Goal: Book appointment/travel/reservation

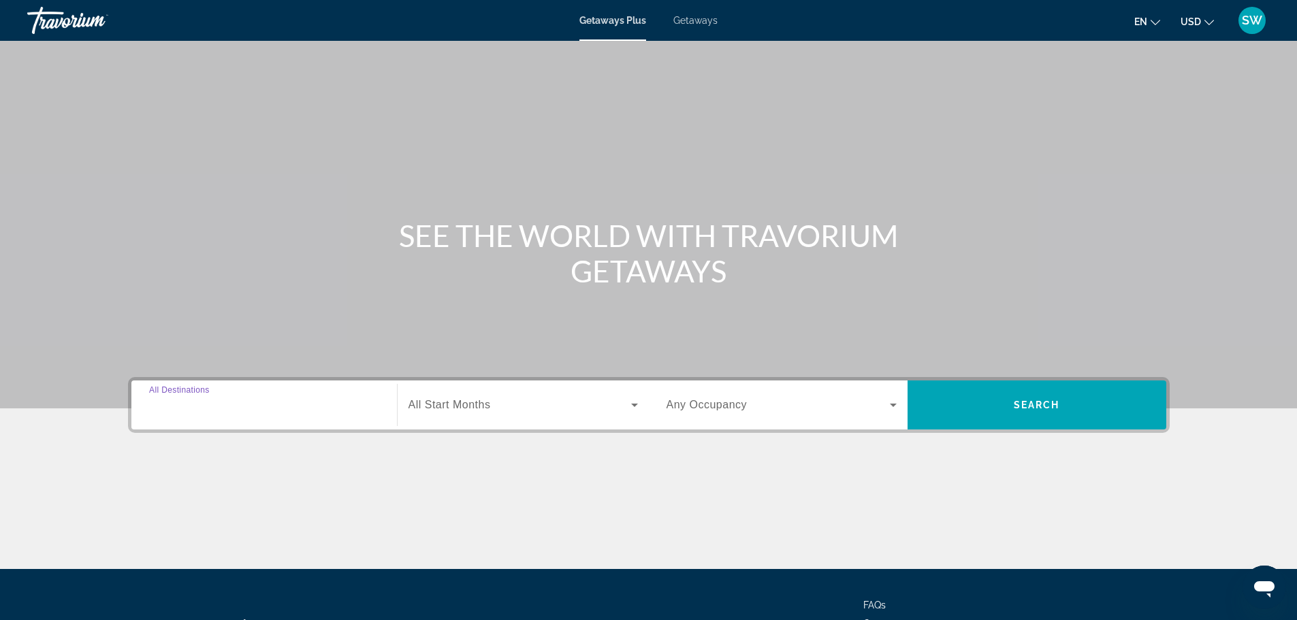
click at [301, 411] on input "Destination All Destinations" at bounding box center [264, 406] width 230 height 16
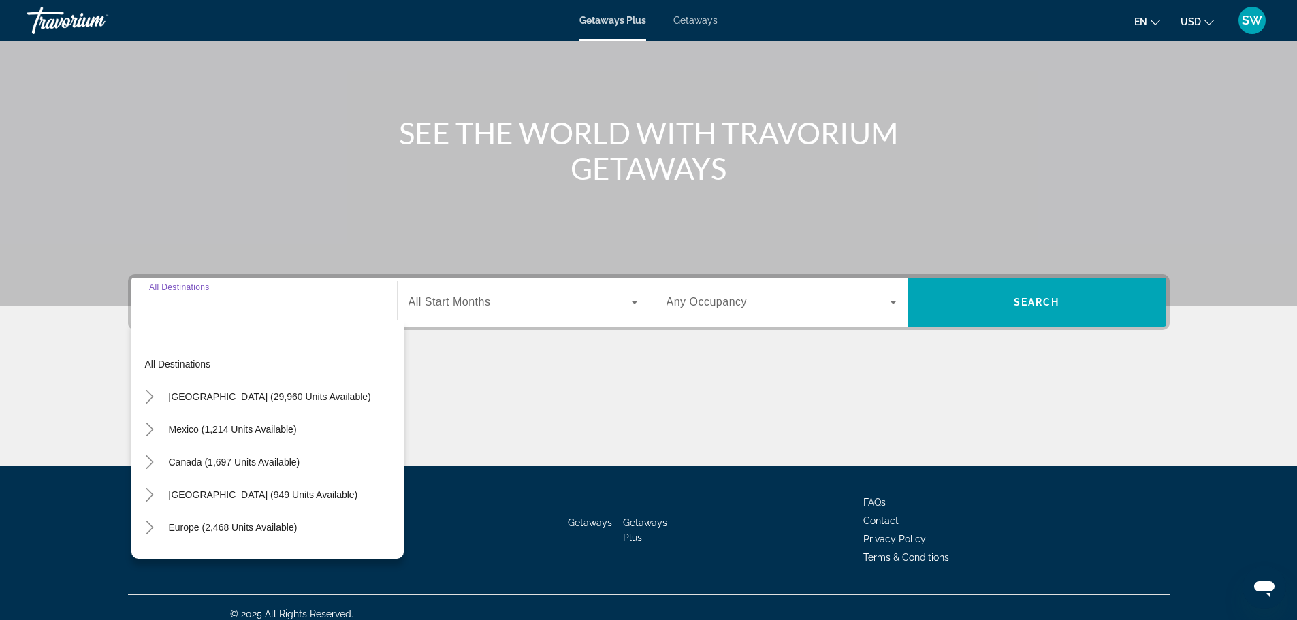
scroll to position [116, 0]
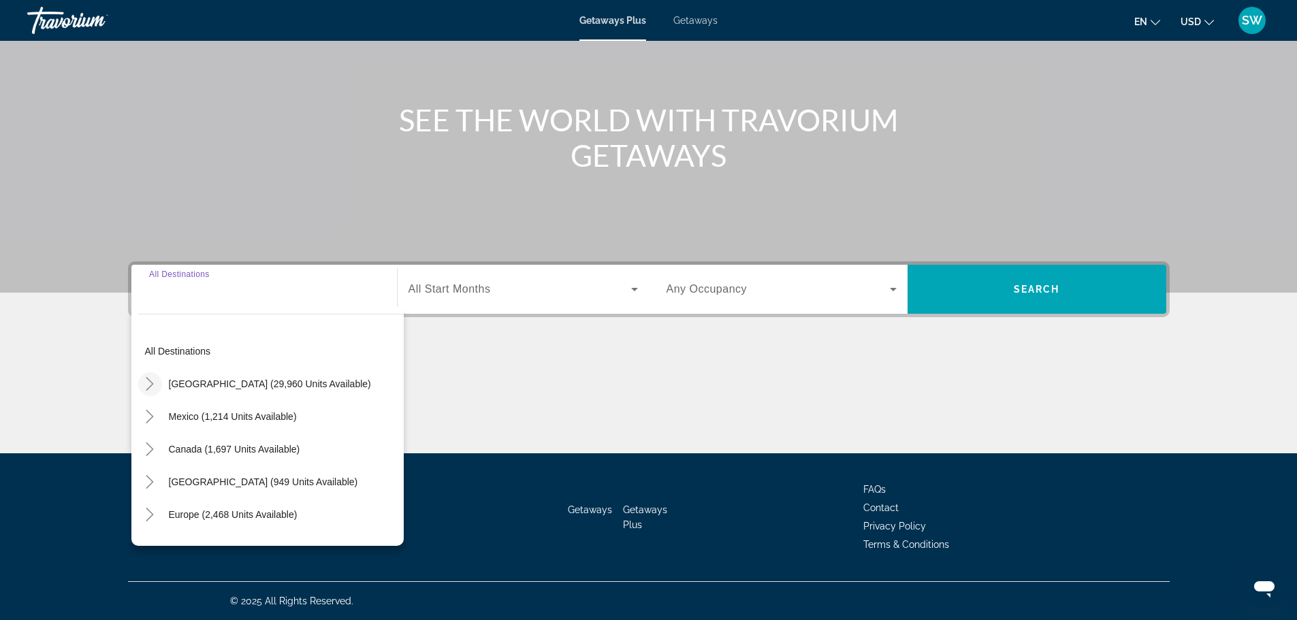
click at [156, 387] on icon "Toggle United States (29,960 units available)" at bounding box center [150, 384] width 14 height 14
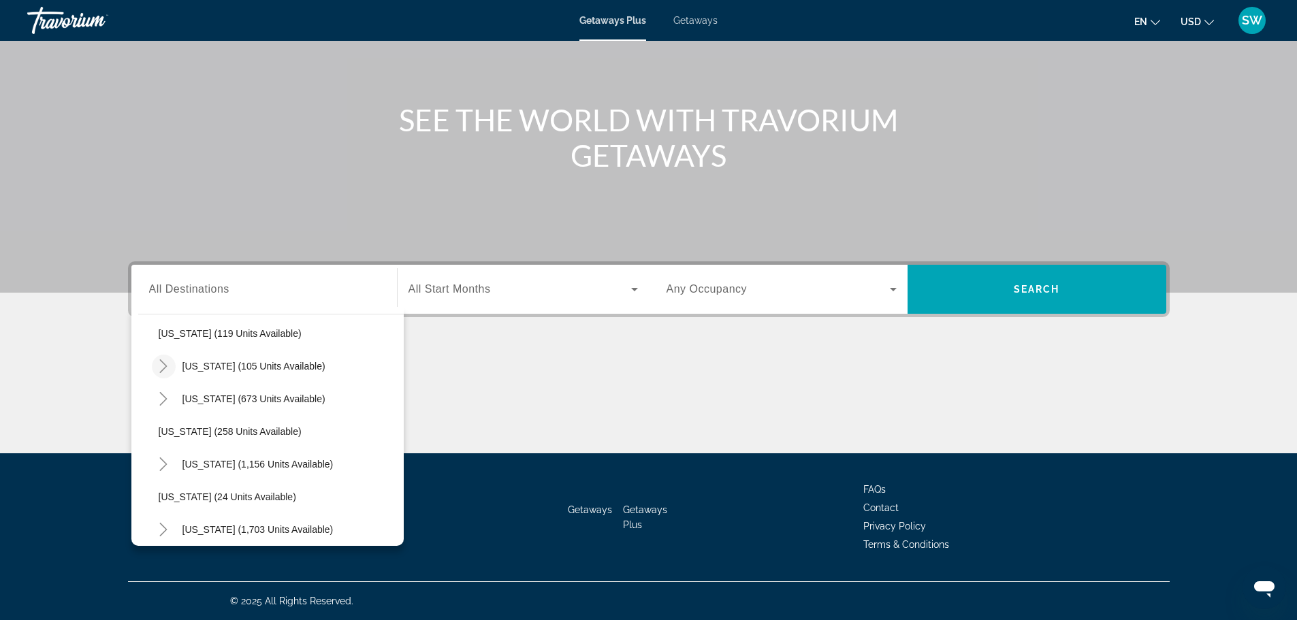
scroll to position [856, 0]
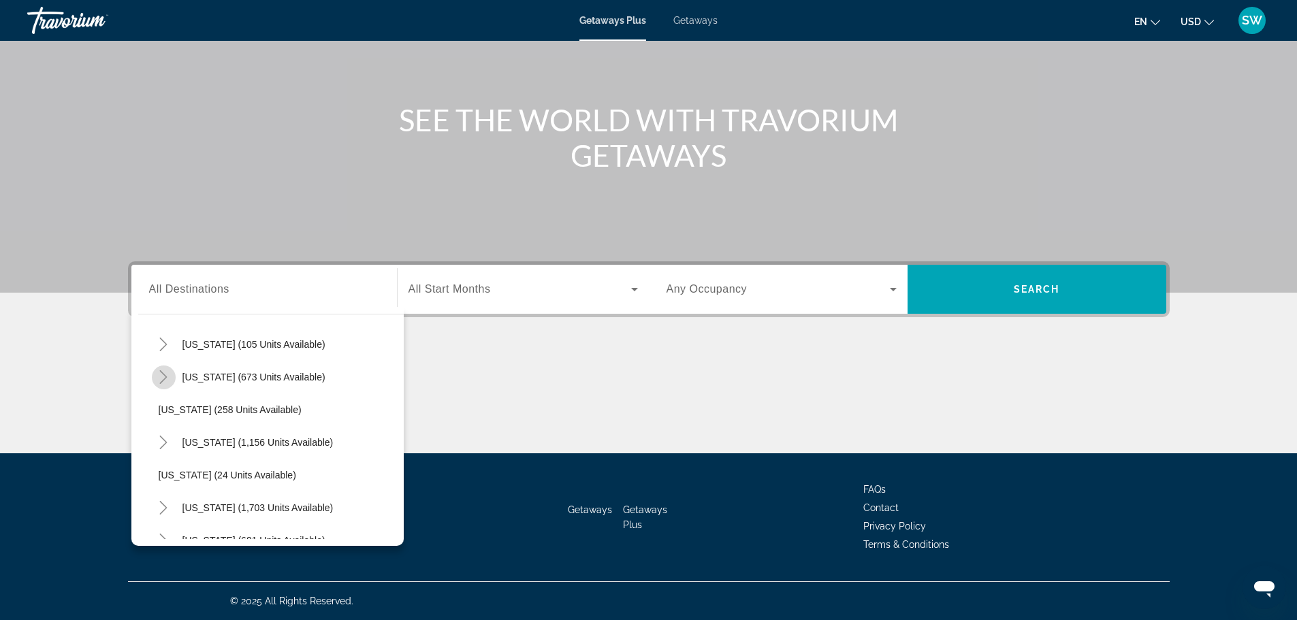
click at [165, 379] on icon "Toggle North Carolina (673 units available)" at bounding box center [163, 377] width 7 height 14
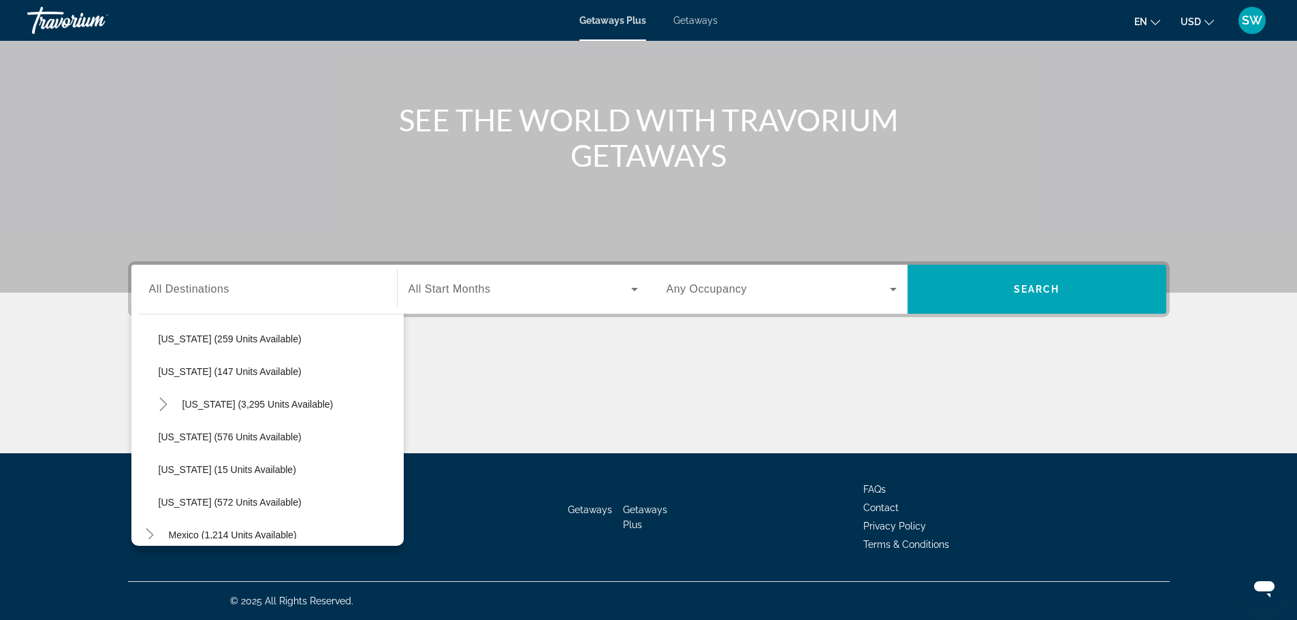
scroll to position [1187, 0]
click at [163, 402] on icon "Toggle Virginia (3,295 units available)" at bounding box center [163, 406] width 7 height 14
click at [163, 402] on icon "Toggle Virginia (3,295 units available)" at bounding box center [164, 406] width 14 height 14
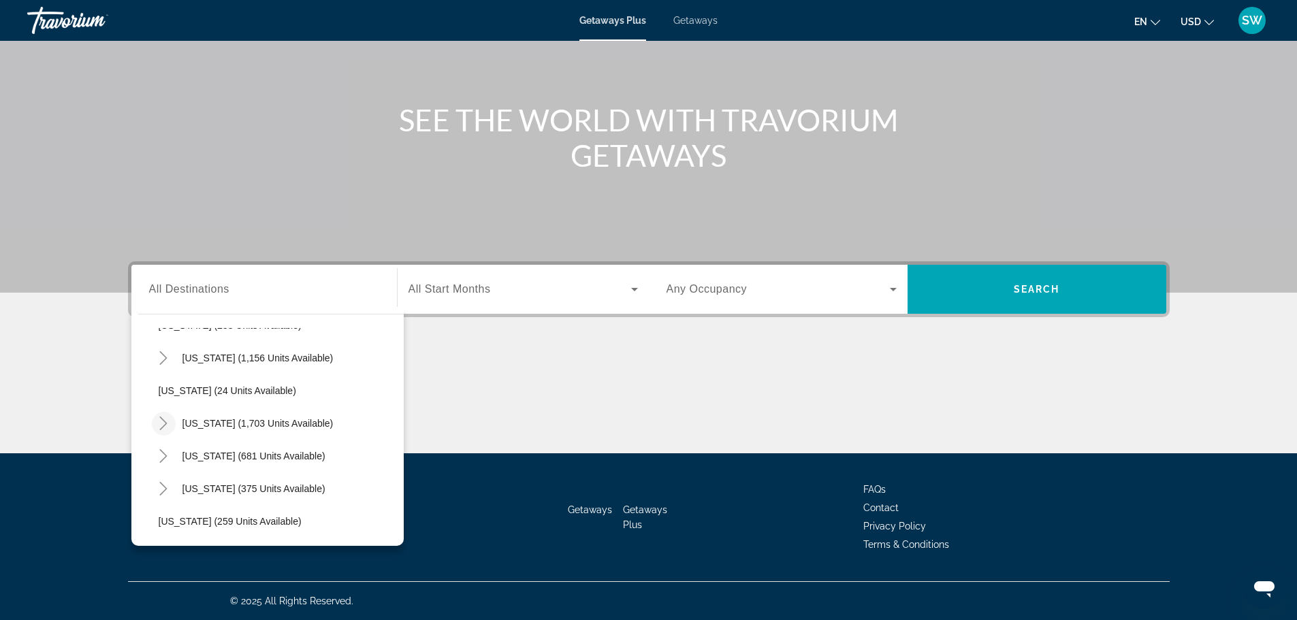
scroll to position [983, 0]
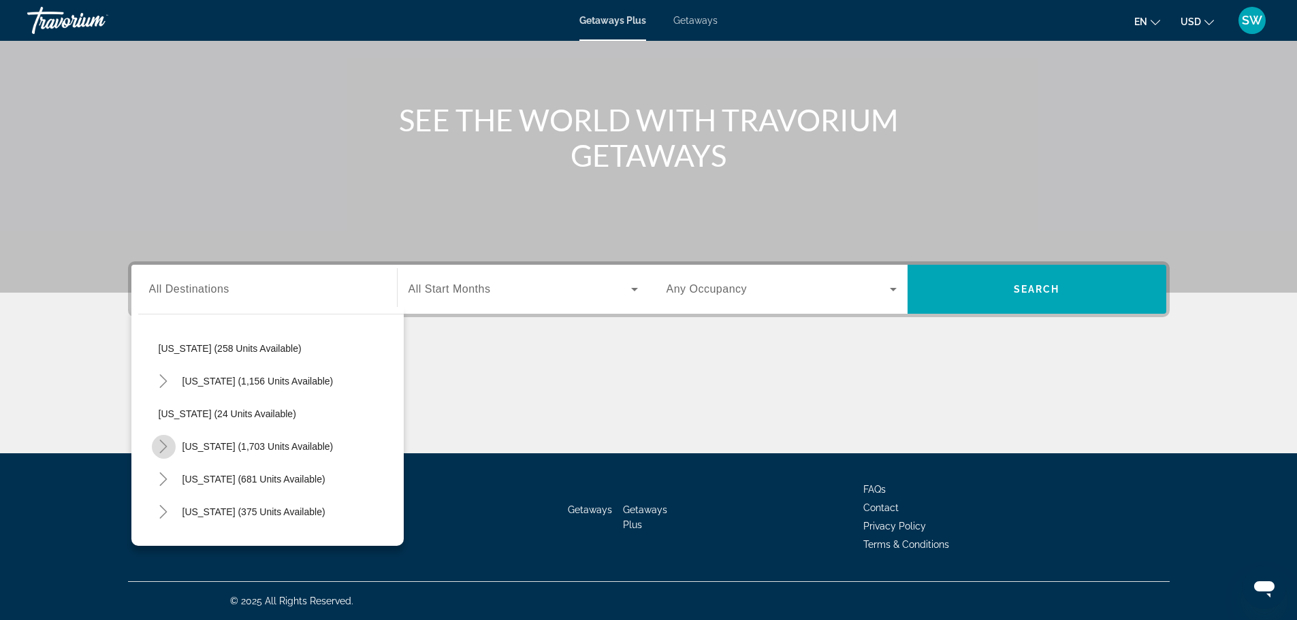
click at [167, 440] on icon "Toggle South Carolina (1,703 units available)" at bounding box center [164, 447] width 14 height 14
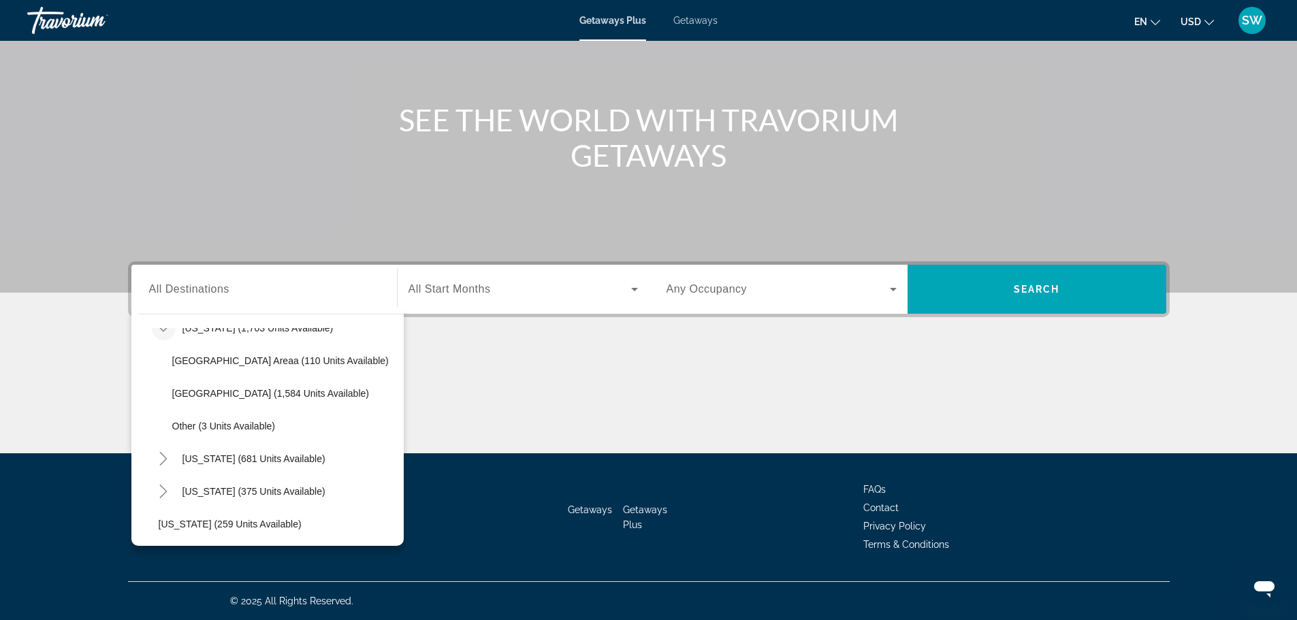
scroll to position [1119, 0]
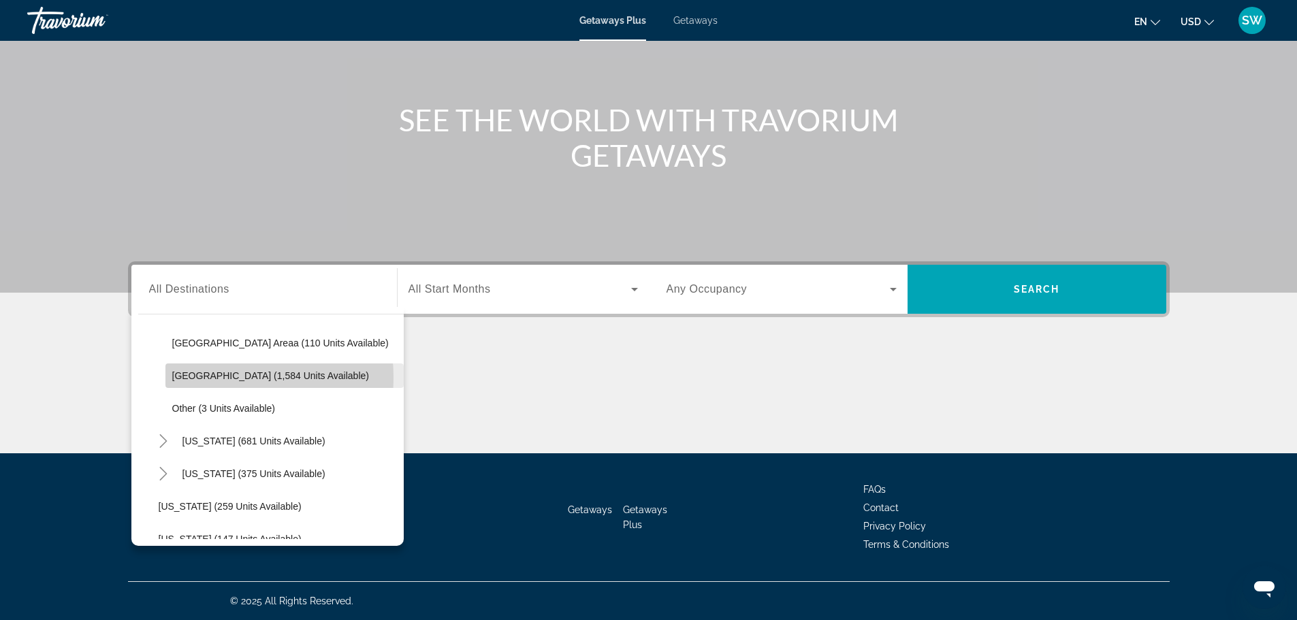
click at [191, 378] on span "[GEOGRAPHIC_DATA] (1,584 units available)" at bounding box center [270, 375] width 197 height 11
type input "**********"
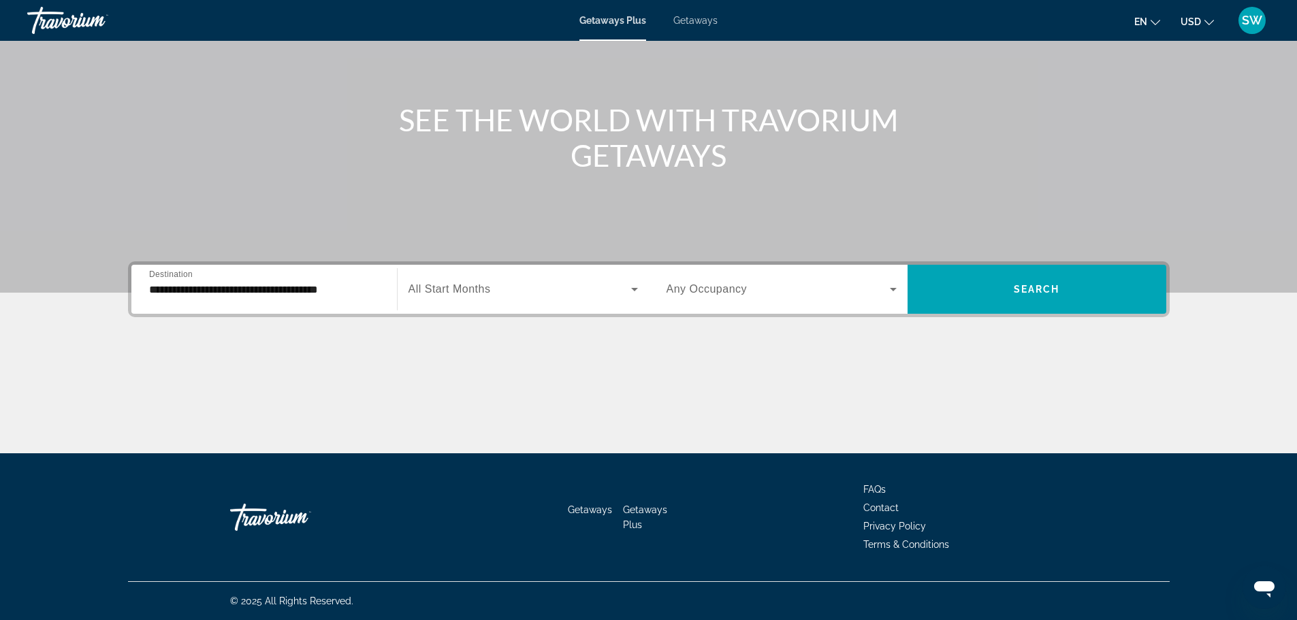
click at [462, 300] on div "Search widget" at bounding box center [522, 289] width 229 height 38
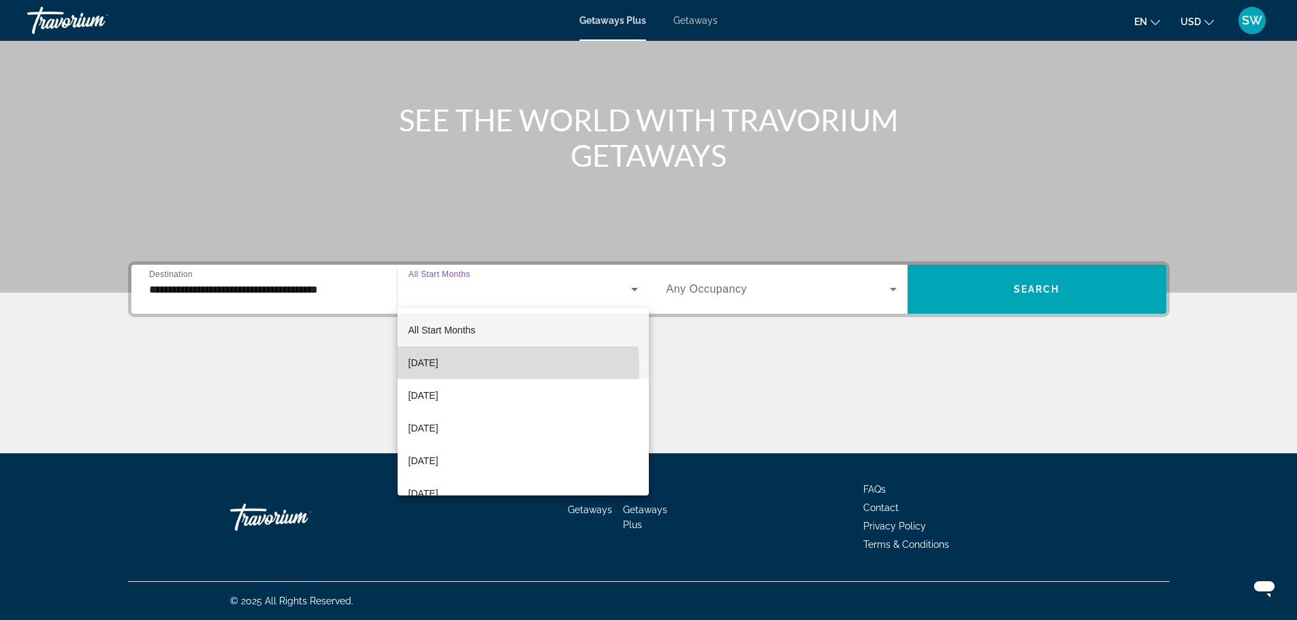
click at [431, 368] on span "[DATE]" at bounding box center [423, 363] width 30 height 16
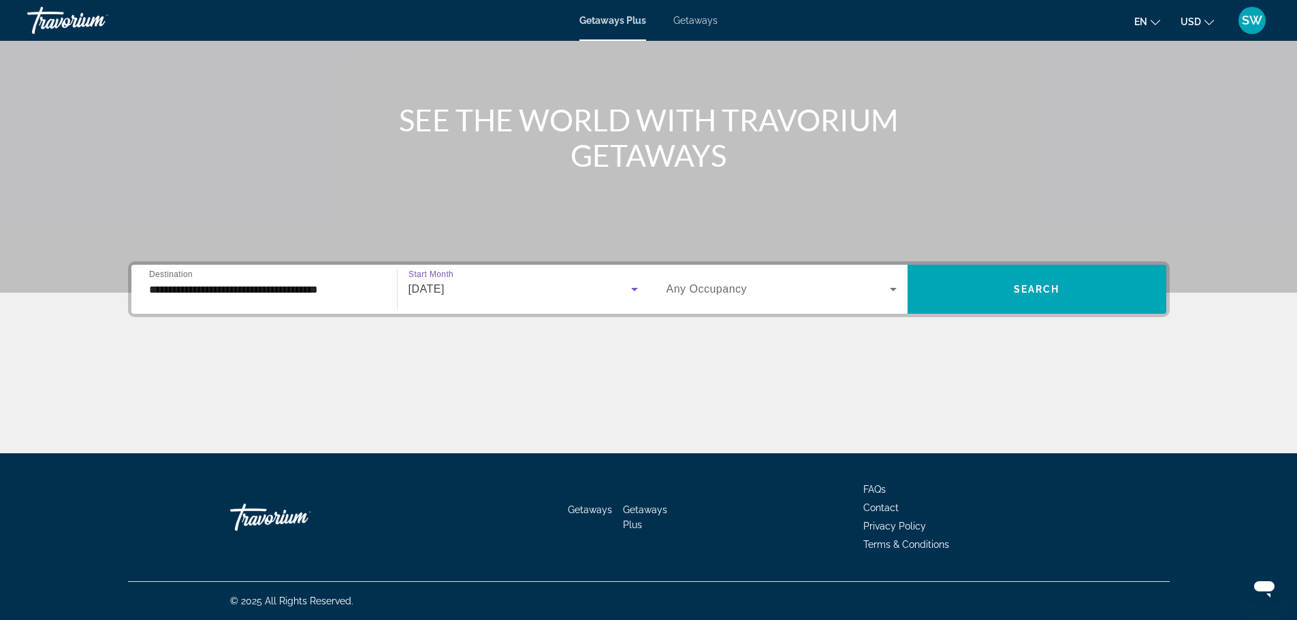
click at [821, 289] on span "Search widget" at bounding box center [777, 289] width 223 height 16
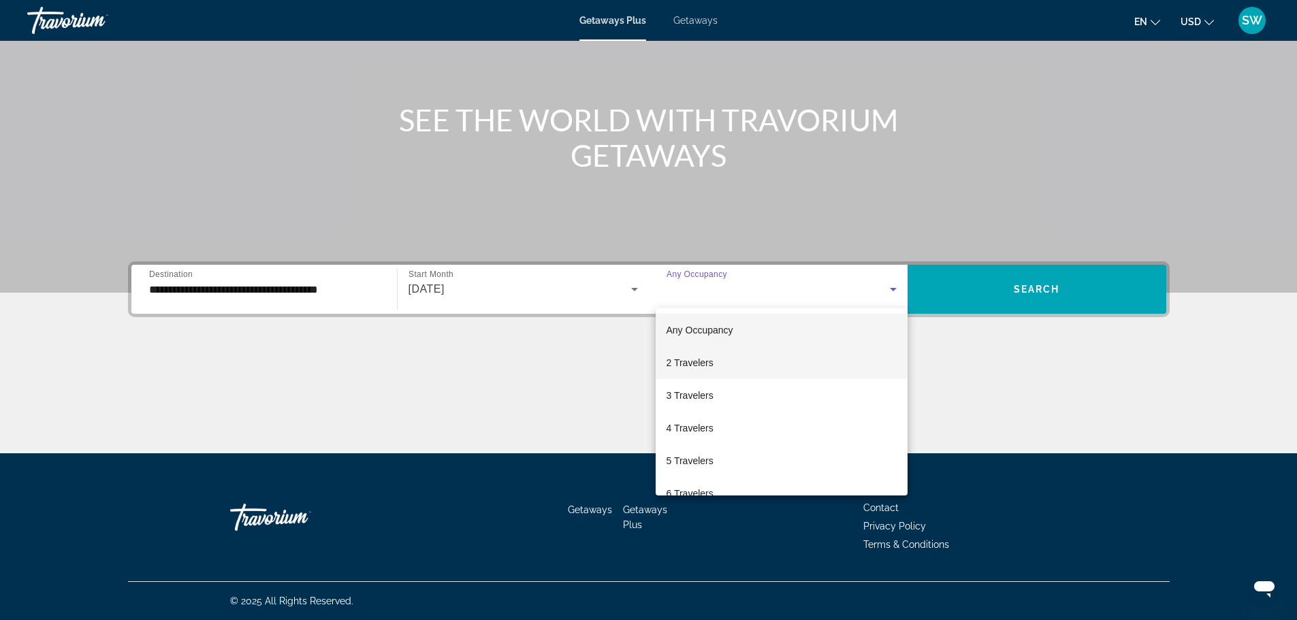
click at [737, 355] on mat-option "2 Travelers" at bounding box center [782, 363] width 252 height 33
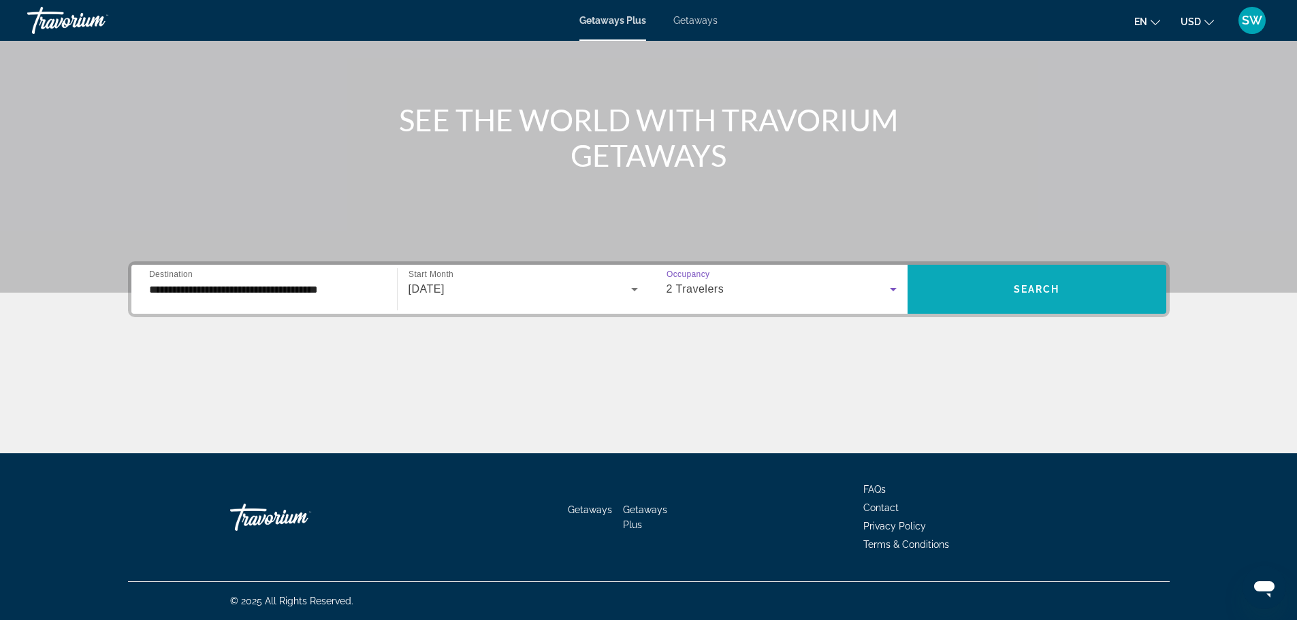
click at [992, 280] on span "Search widget" at bounding box center [1036, 289] width 259 height 33
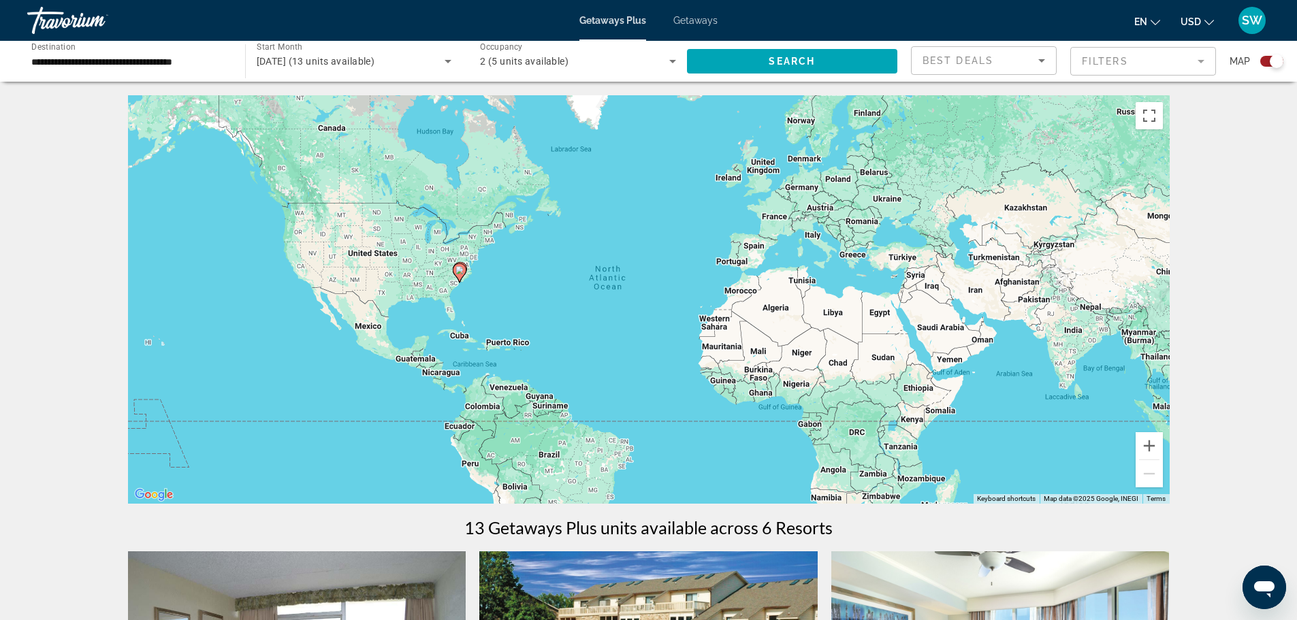
click at [1268, 65] on div "Search widget" at bounding box center [1271, 61] width 23 height 11
